Goal: Check status: Check status

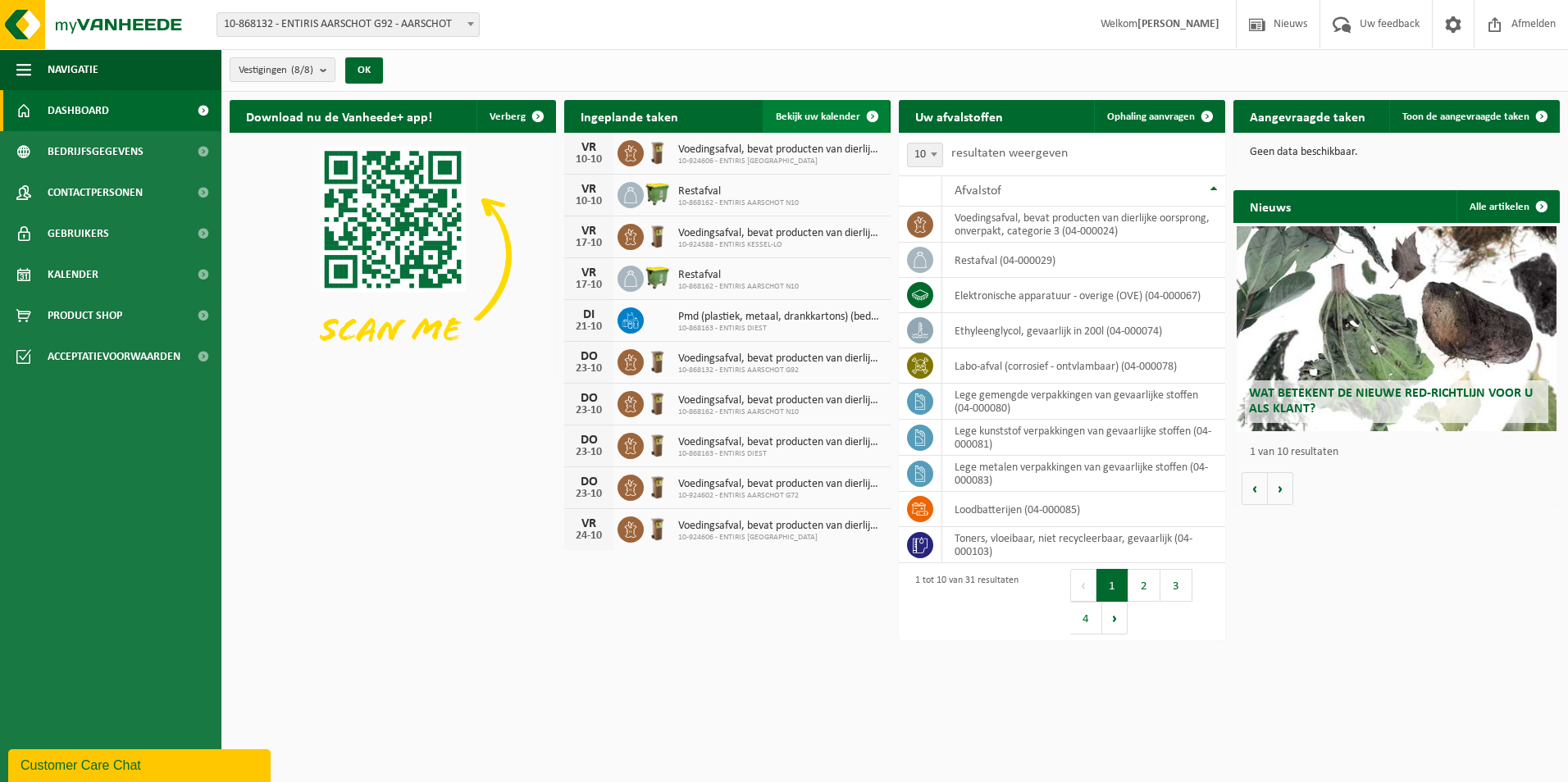
click at [788, 115] on span "Bekijk uw kalender" at bounding box center [818, 117] width 85 height 11
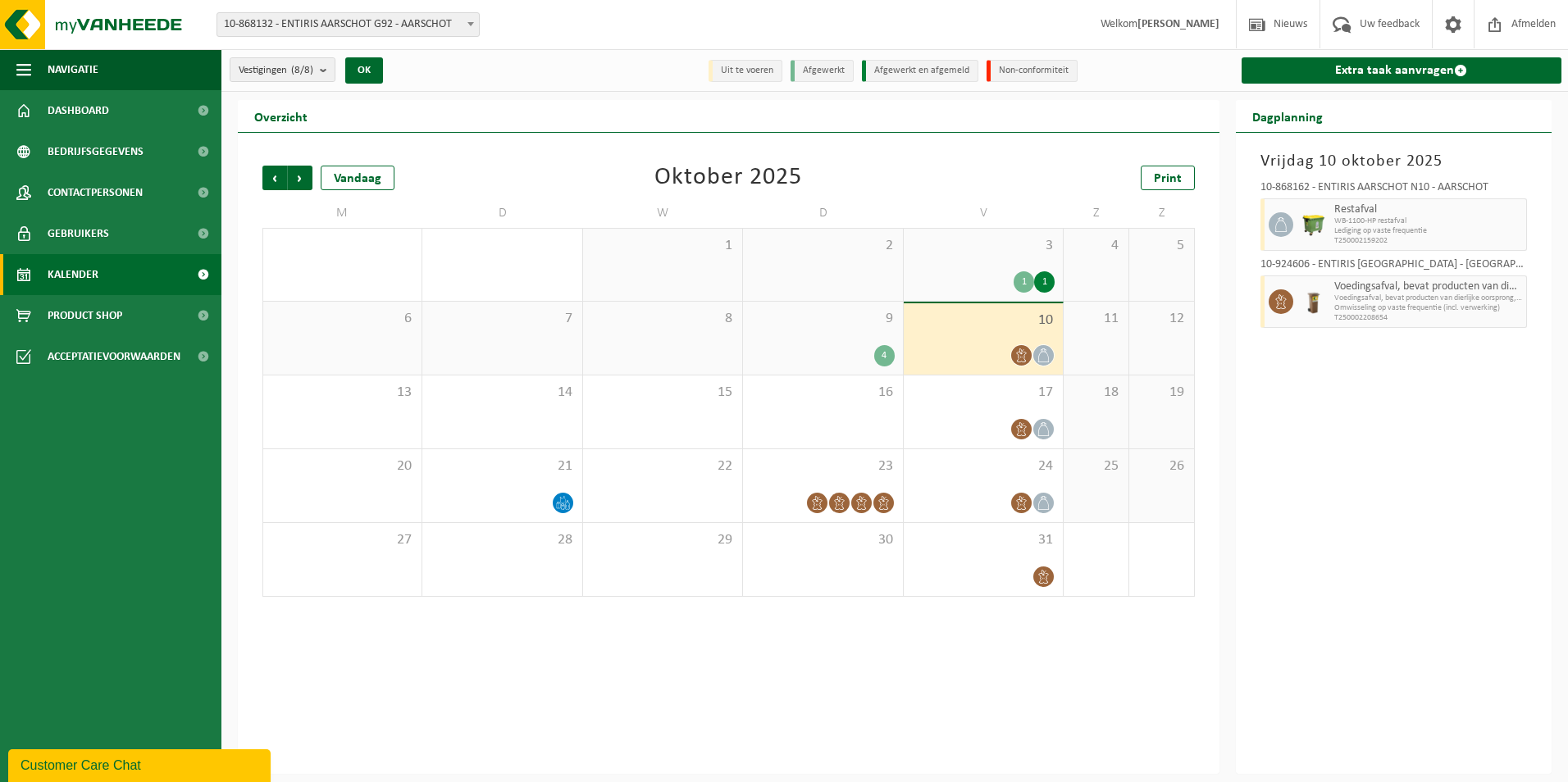
click at [886, 355] on div "4" at bounding box center [884, 356] width 20 height 21
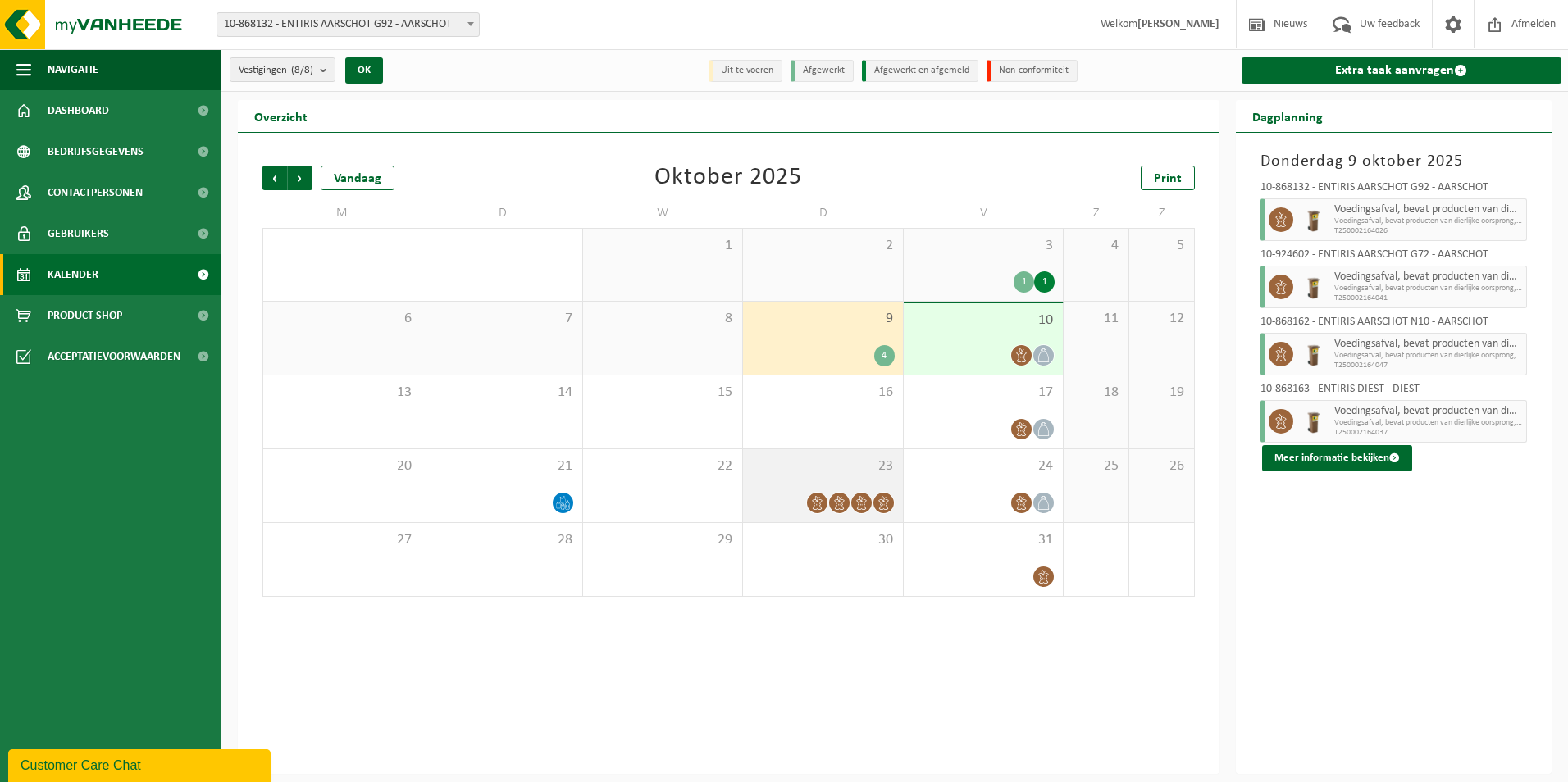
click at [862, 510] on span at bounding box center [861, 502] width 20 height 20
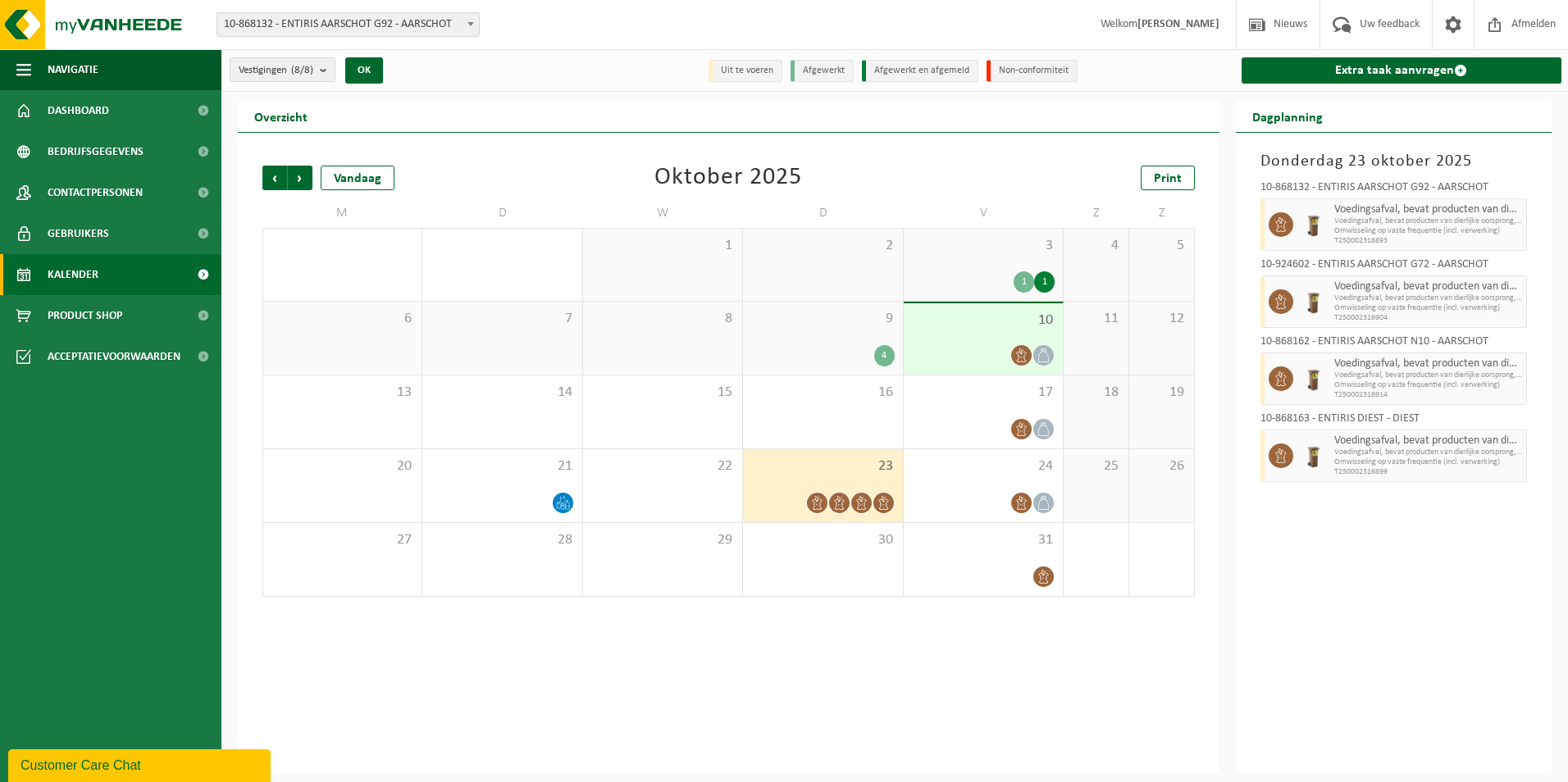
click at [878, 500] on icon at bounding box center [884, 503] width 14 height 14
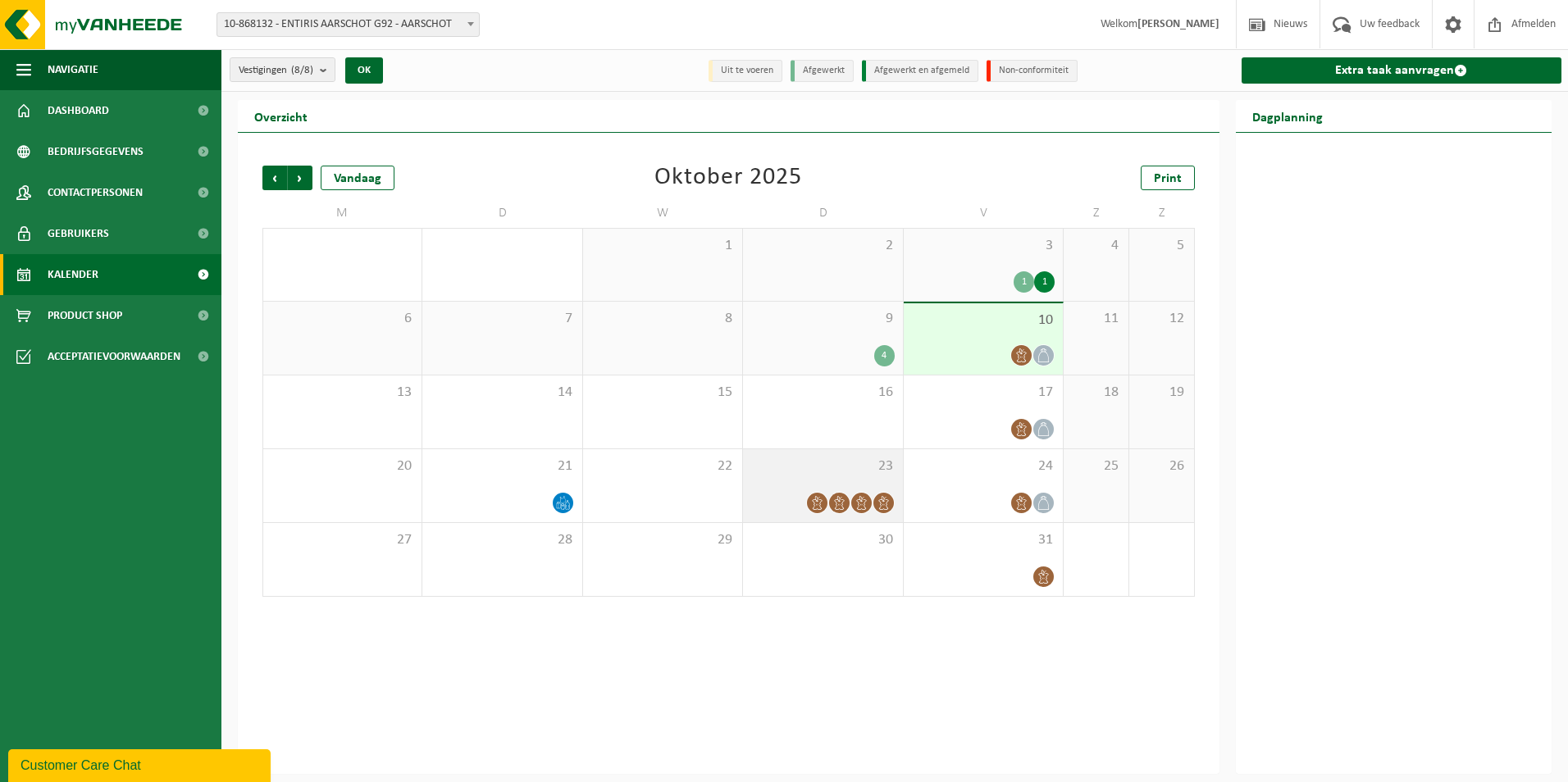
click at [844, 496] on icon at bounding box center [840, 503] width 14 height 14
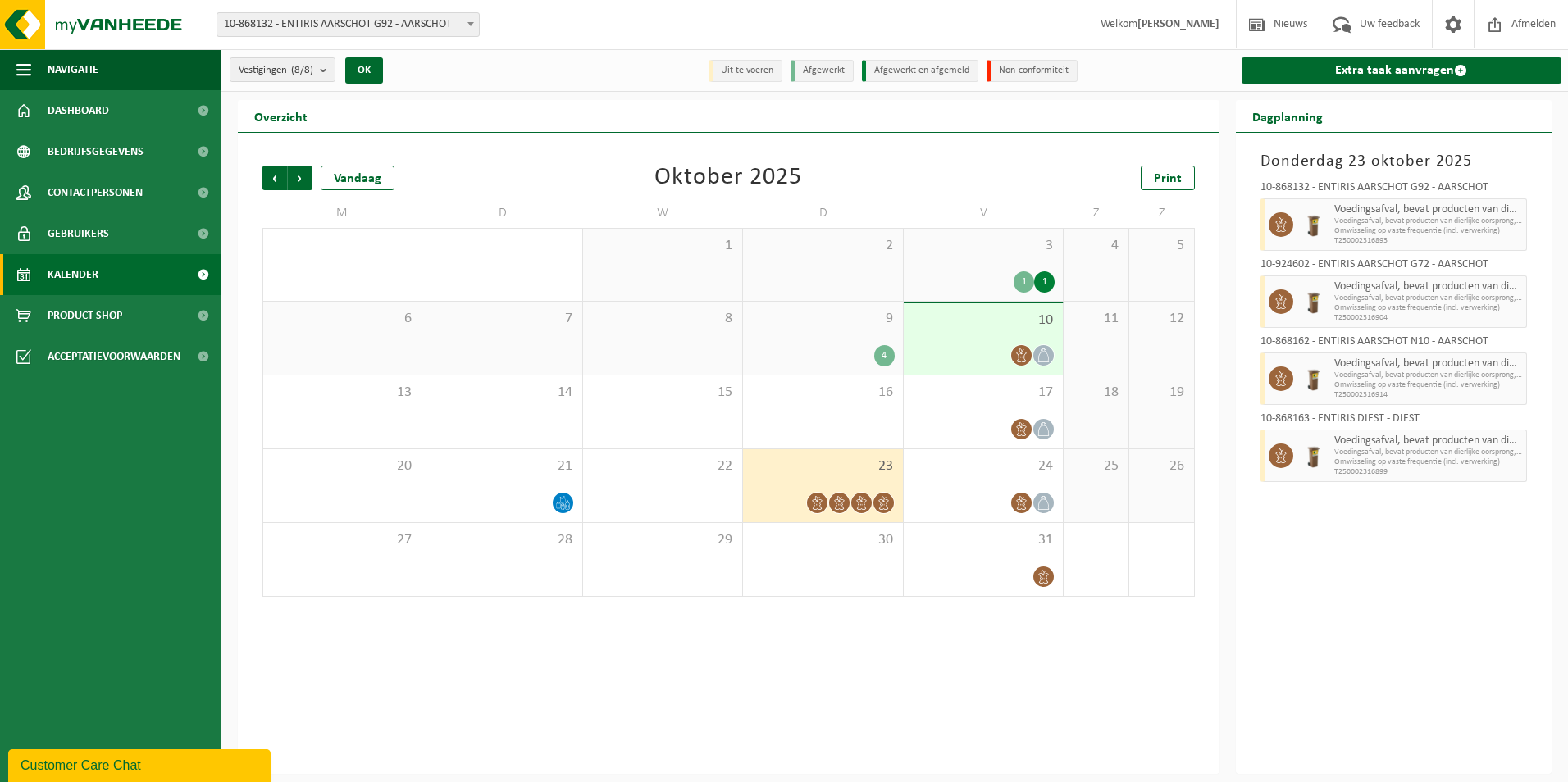
click at [1024, 354] on icon at bounding box center [1021, 356] width 14 height 14
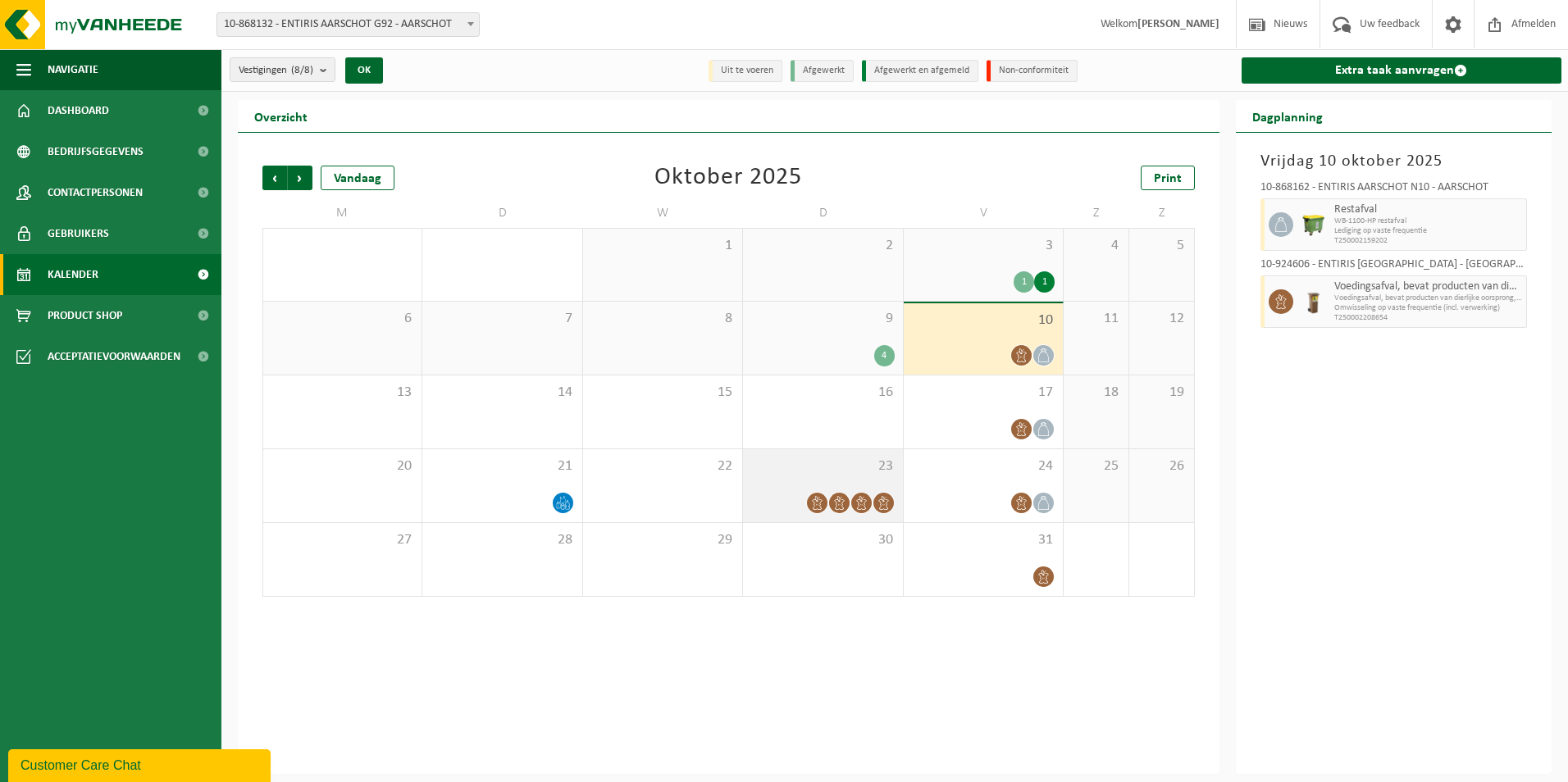
click at [857, 496] on icon at bounding box center [862, 503] width 14 height 14
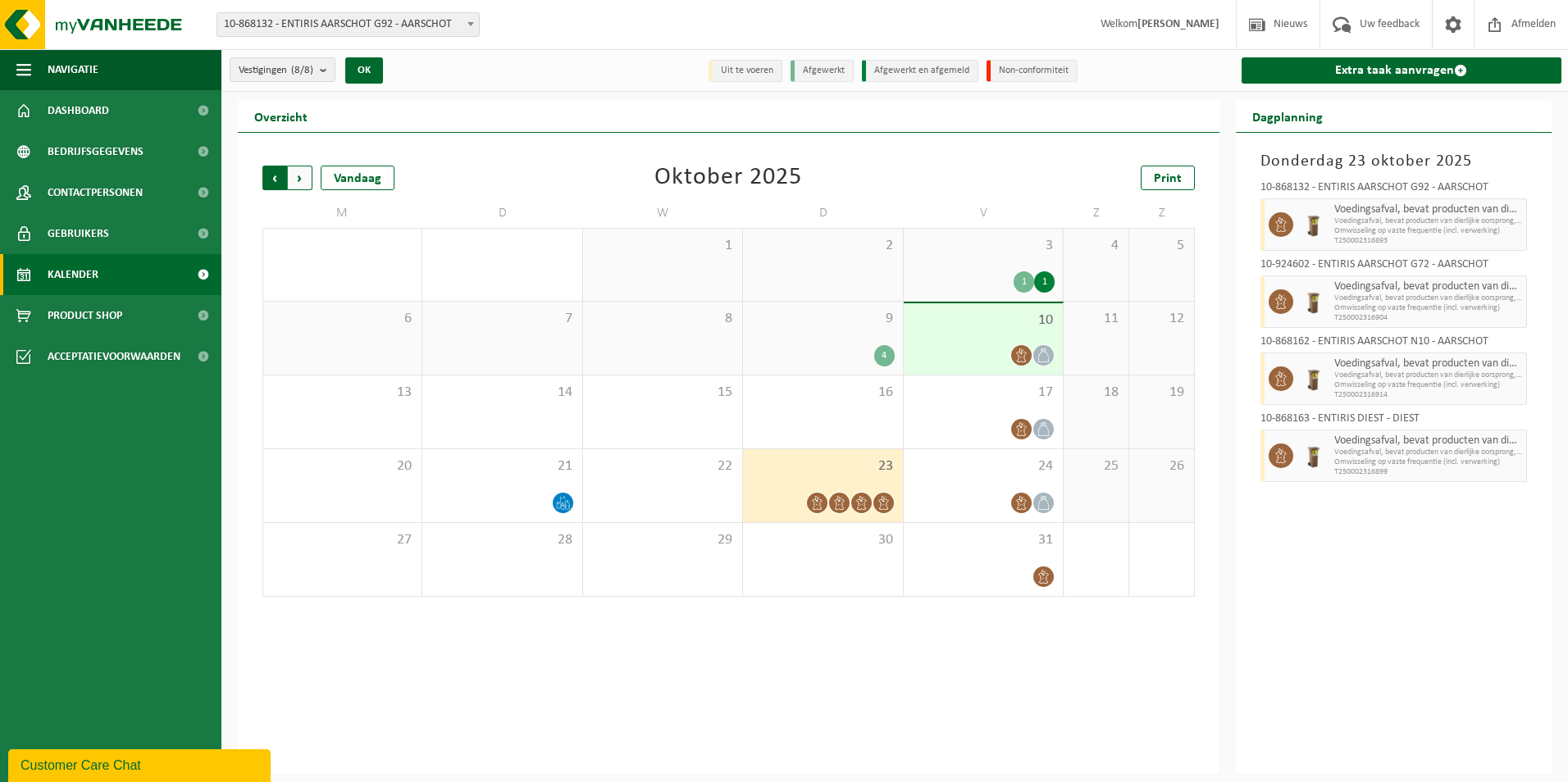
click at [296, 173] on span "Volgende" at bounding box center [300, 178] width 25 height 25
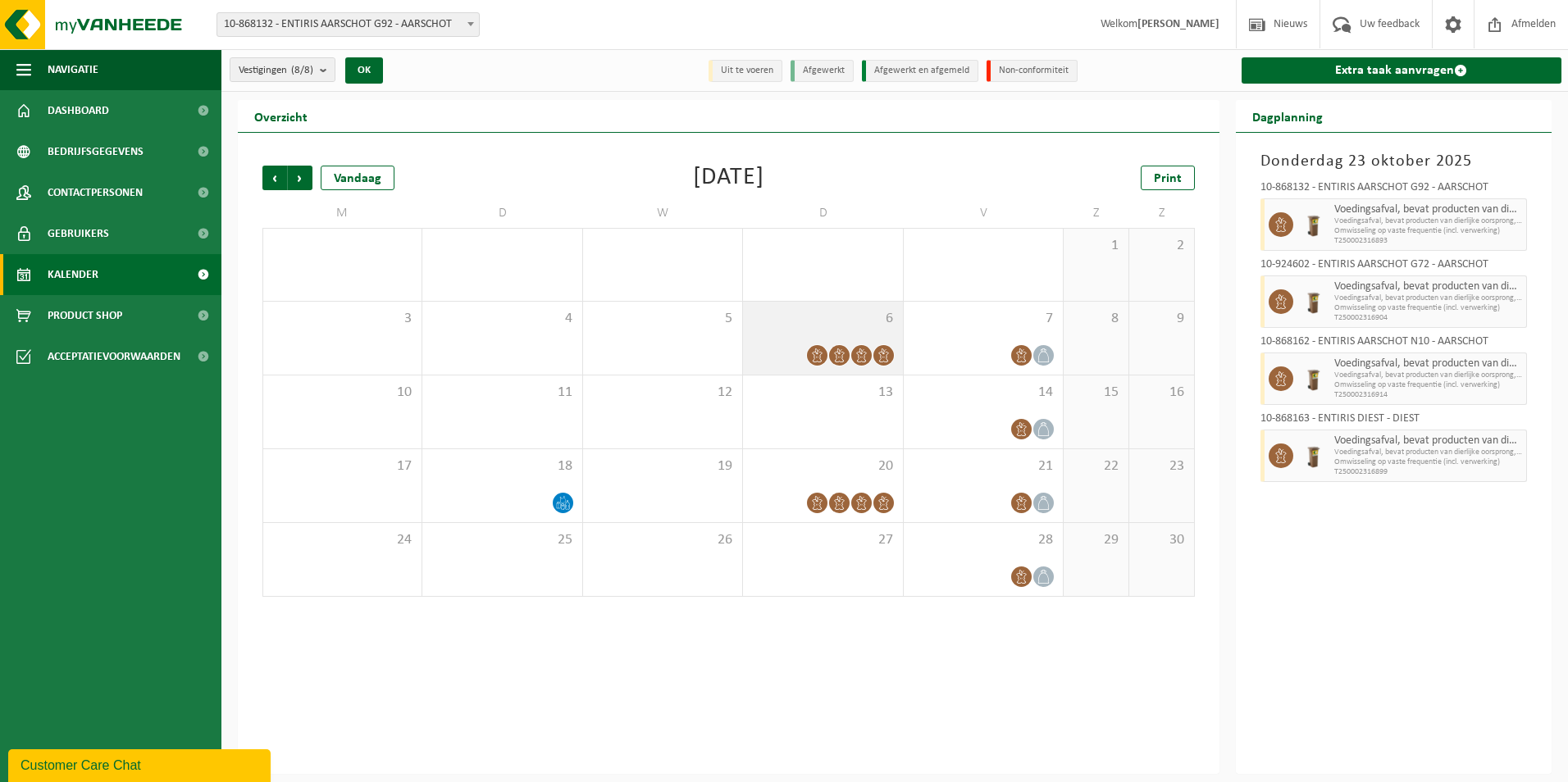
click at [865, 347] on span at bounding box center [861, 355] width 20 height 20
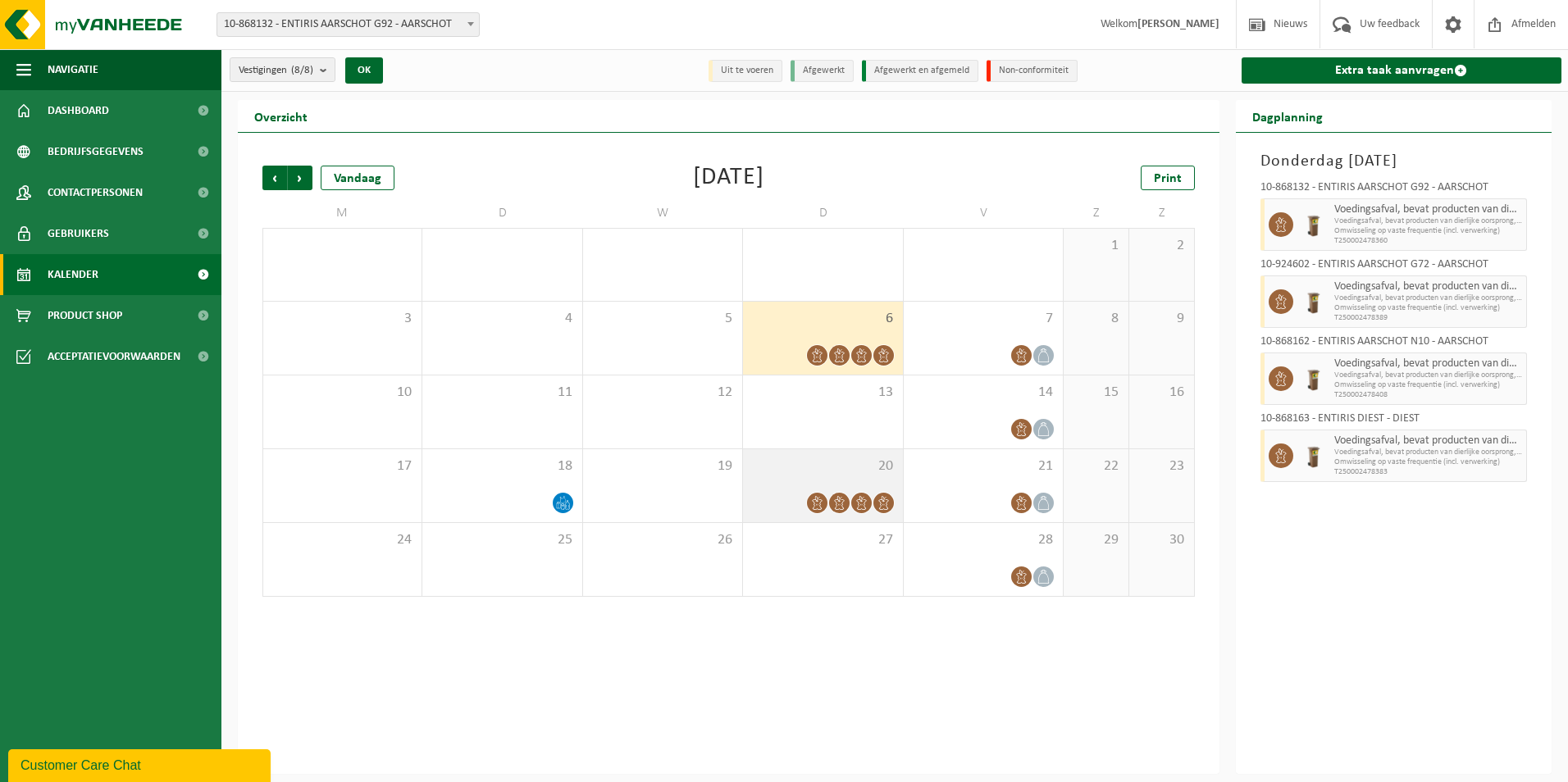
click at [874, 497] on span at bounding box center [883, 502] width 20 height 20
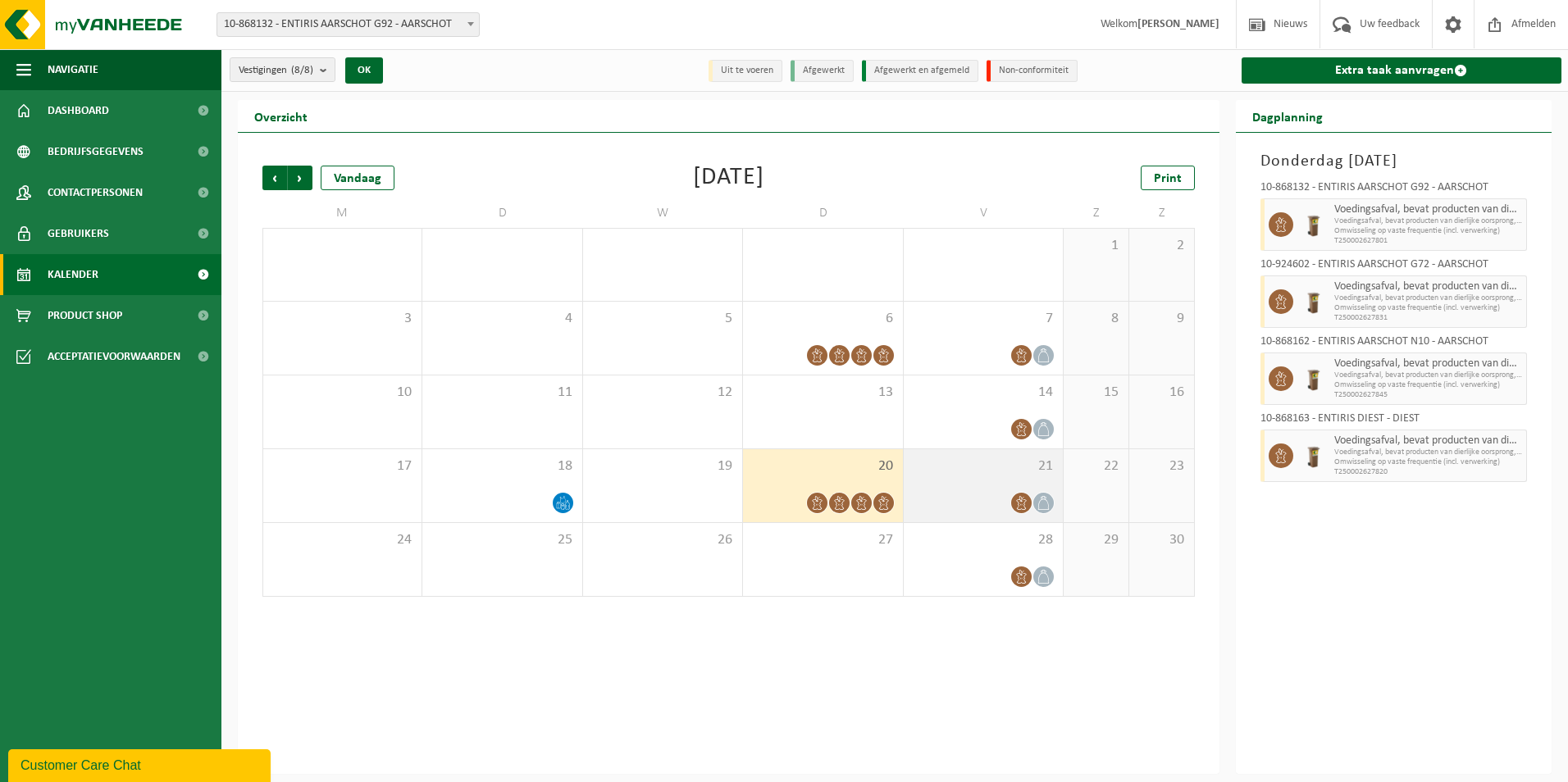
click at [1022, 496] on icon at bounding box center [1021, 503] width 14 height 14
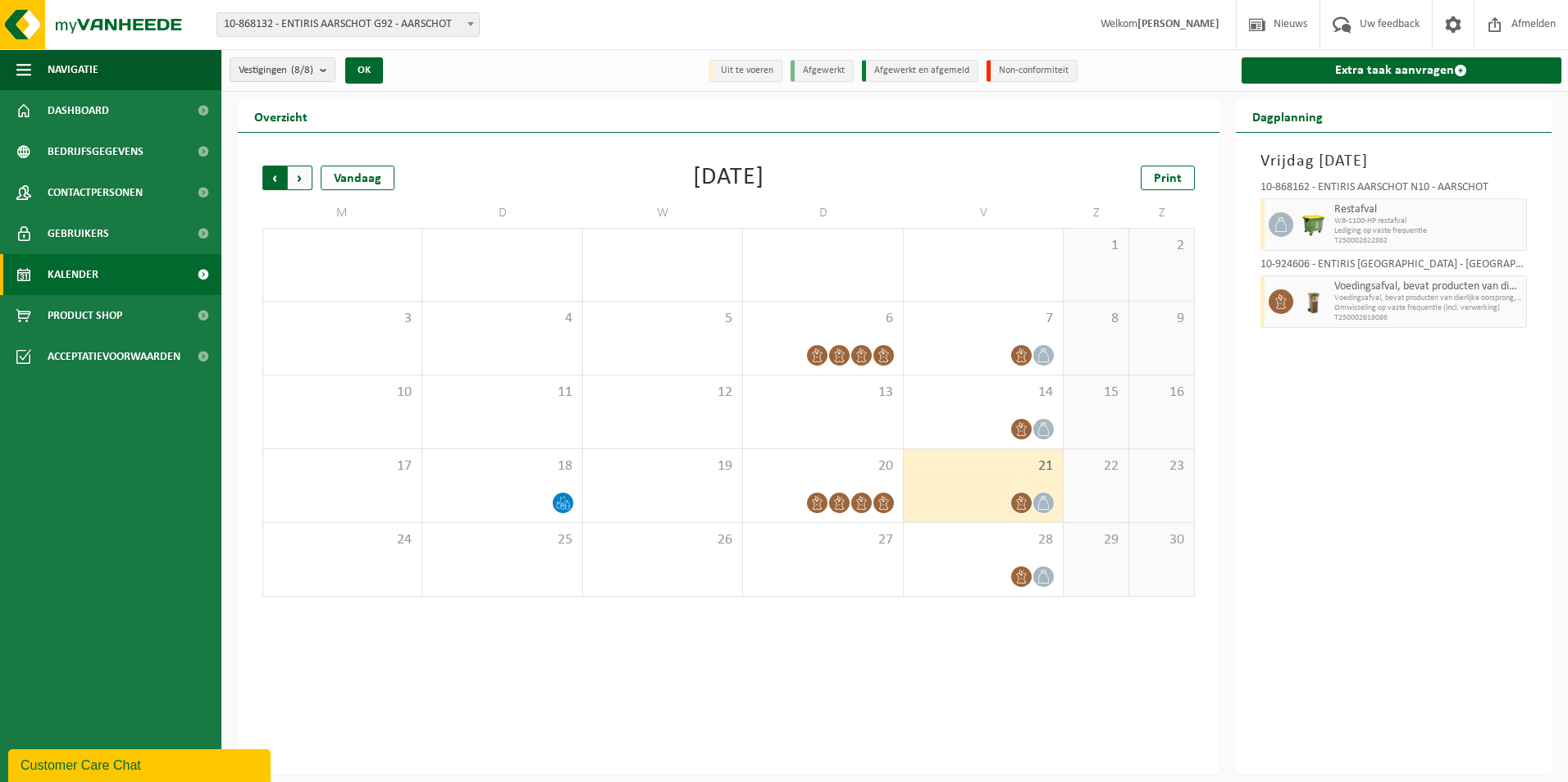
click at [302, 175] on span "Volgende" at bounding box center [300, 178] width 25 height 25
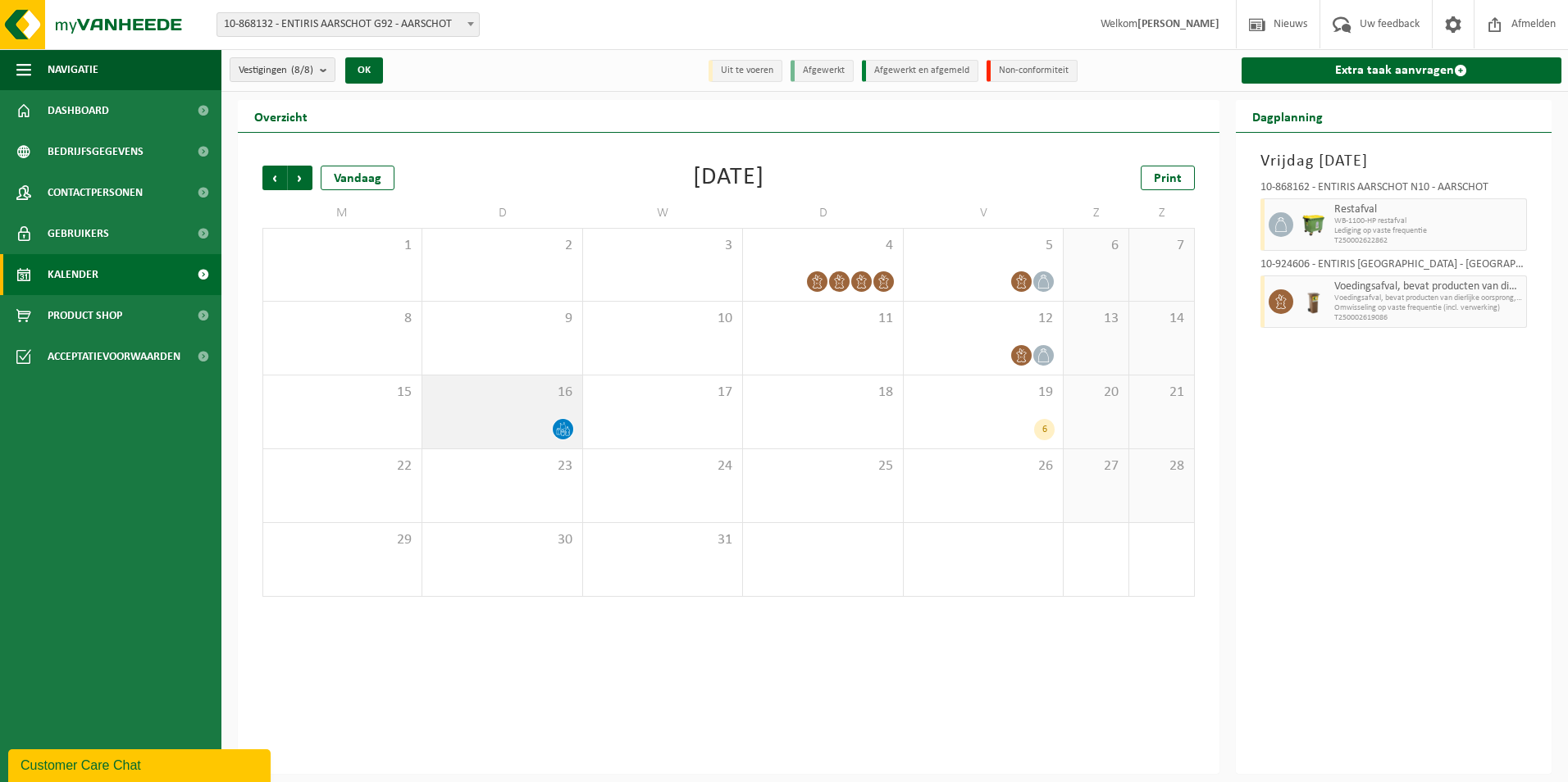
click at [561, 425] on icon at bounding box center [563, 429] width 14 height 14
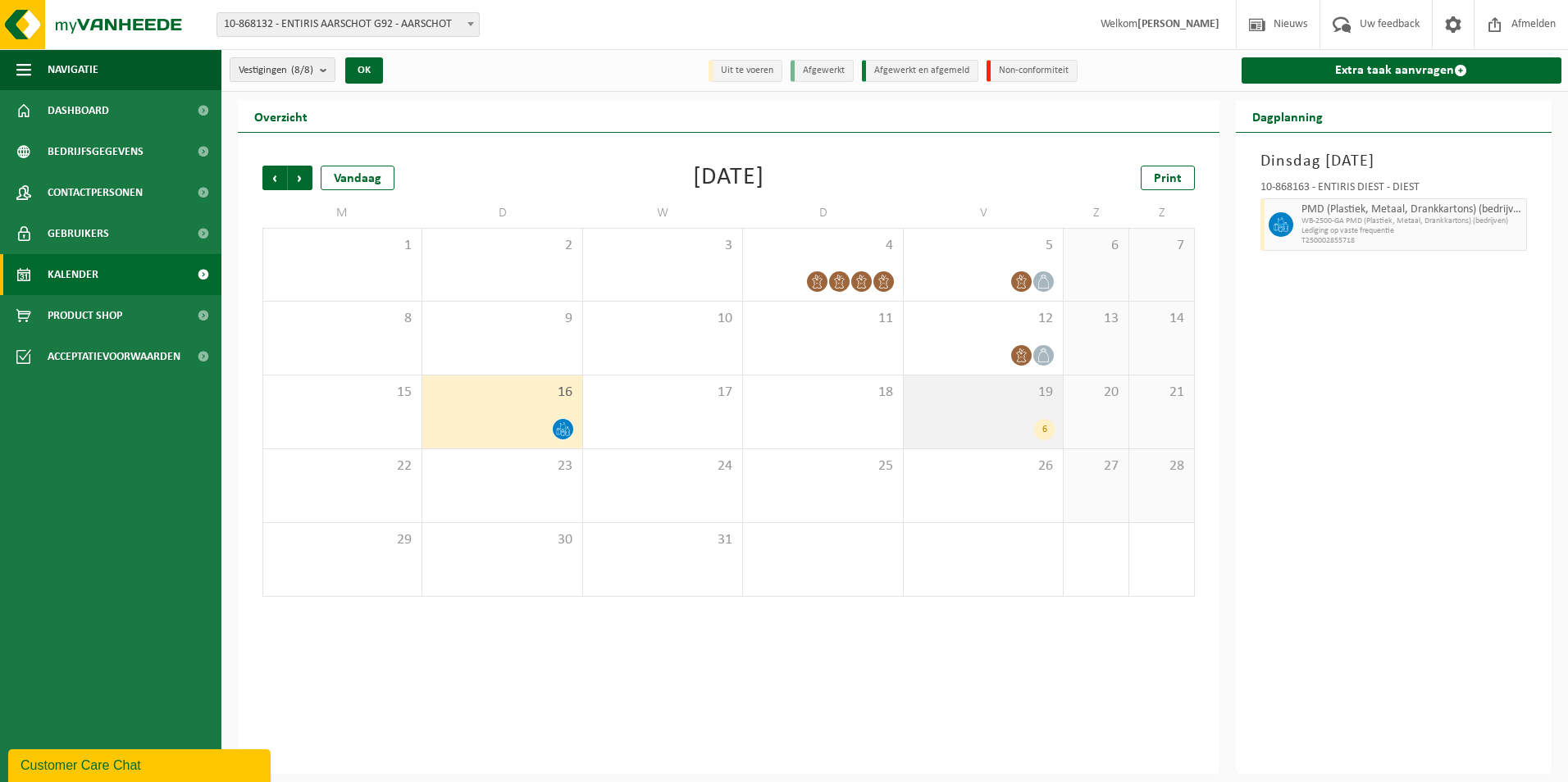
click at [1041, 426] on div "6" at bounding box center [1044, 430] width 20 height 21
